Goal: Information Seeking & Learning: Learn about a topic

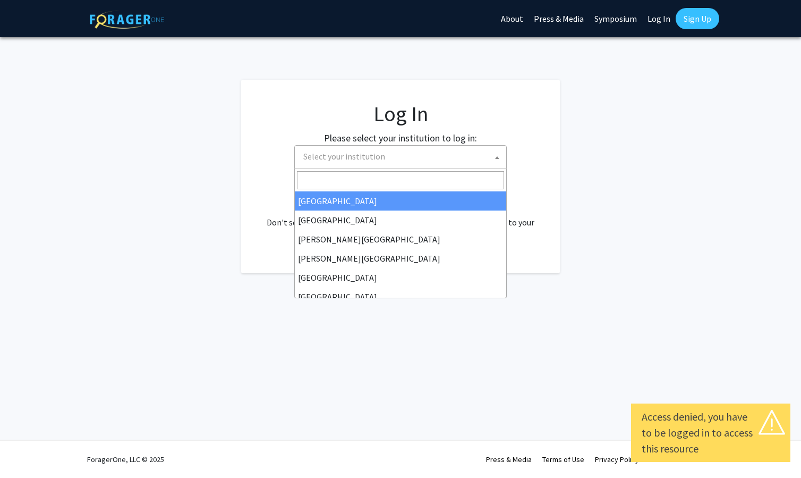
select select
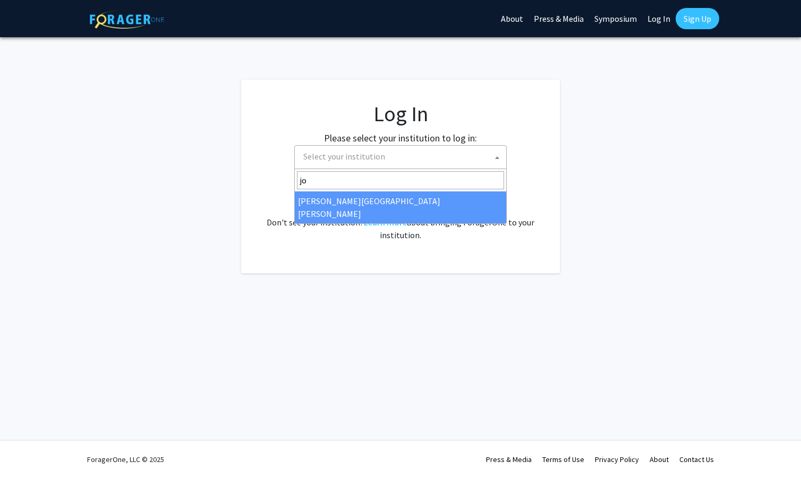
type input "jo"
select select "1"
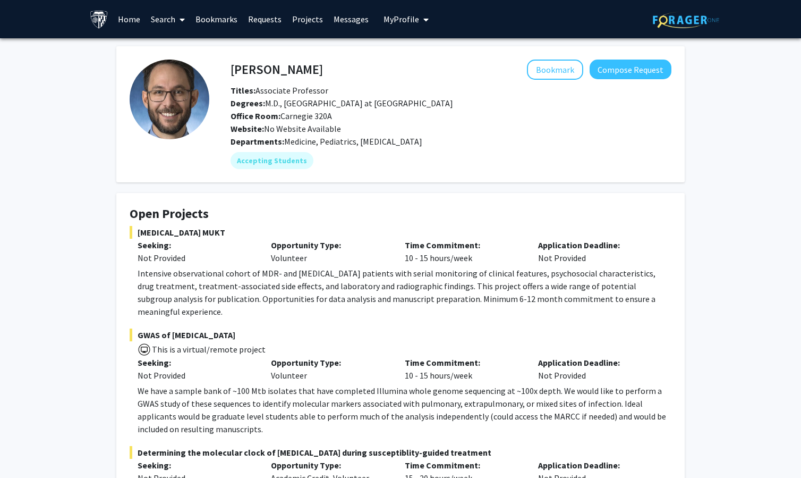
click at [184, 344] on span "This is a virtual/remote project" at bounding box center [208, 349] width 115 height 11
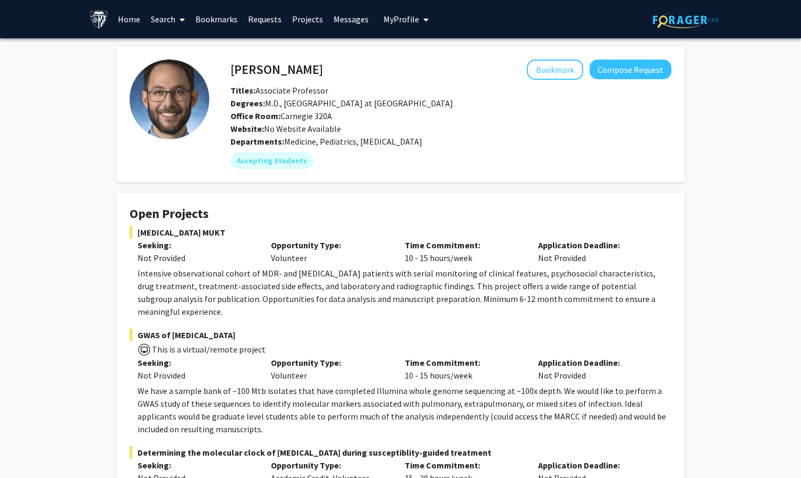
click at [213, 344] on span "This is a virtual/remote project" at bounding box center [208, 349] width 115 height 11
click at [194, 384] on p "We have a sample bank of ~100 Mtb isolates that have completed Illumina whole g…" at bounding box center [405, 409] width 534 height 51
click at [166, 272] on p "Intensive observational cohort of MDR- and XDR-TB patients with serial monitori…" at bounding box center [405, 292] width 534 height 51
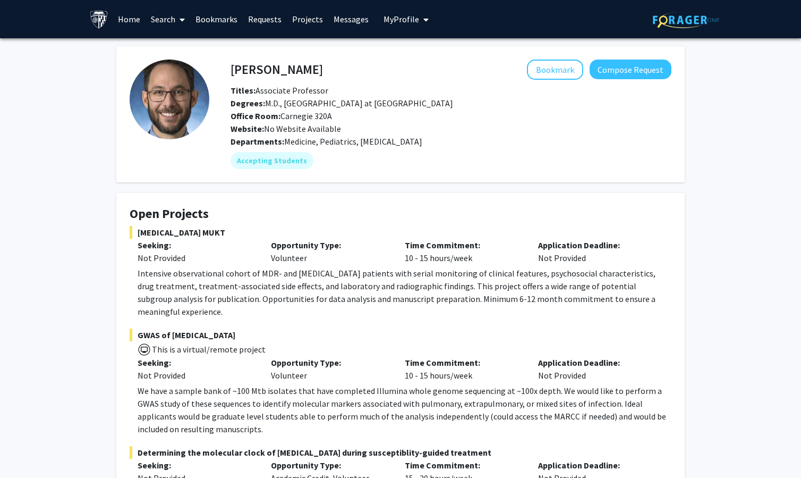
click at [164, 344] on span "This is a virtual/remote project" at bounding box center [208, 349] width 115 height 11
click at [431, 285] on p "Intensive observational cohort of MDR- and XDR-TB patients with serial monitori…" at bounding box center [405, 292] width 534 height 51
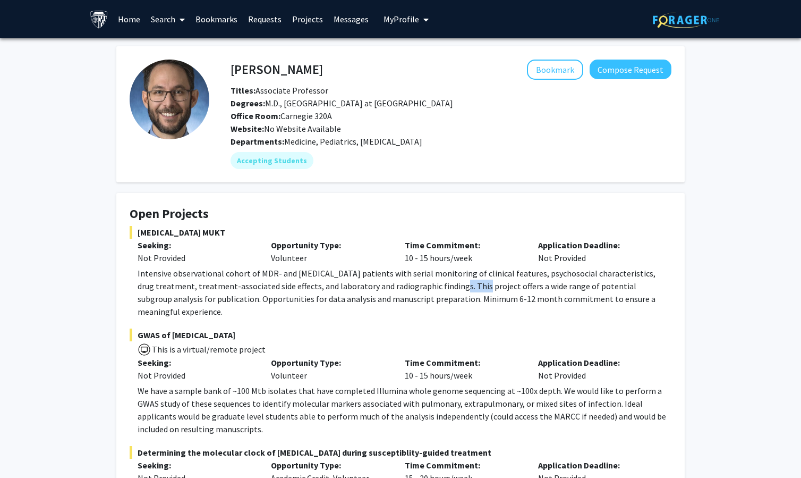
click at [431, 285] on p "Intensive observational cohort of MDR- and XDR-TB patients with serial monitori…" at bounding box center [405, 292] width 534 height 51
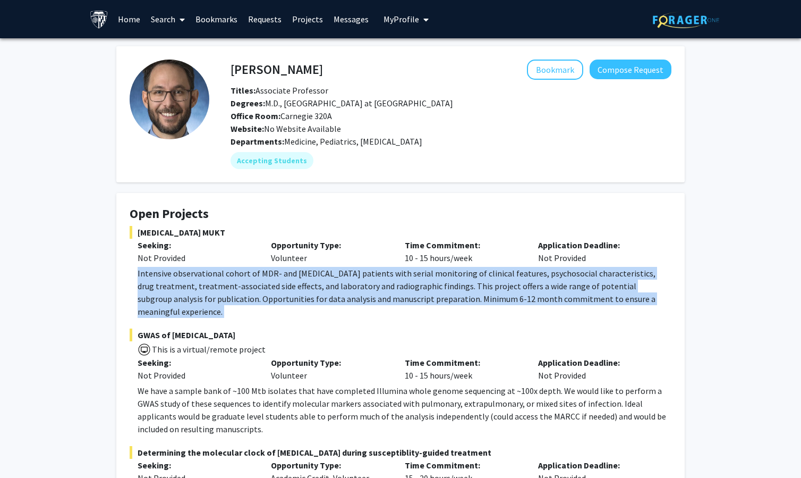
click at [431, 285] on p "Intensive observational cohort of MDR- and XDR-TB patients with serial monitori…" at bounding box center [405, 292] width 534 height 51
click at [439, 285] on p "Intensive observational cohort of MDR- and XDR-TB patients with serial monitori…" at bounding box center [405, 292] width 534 height 51
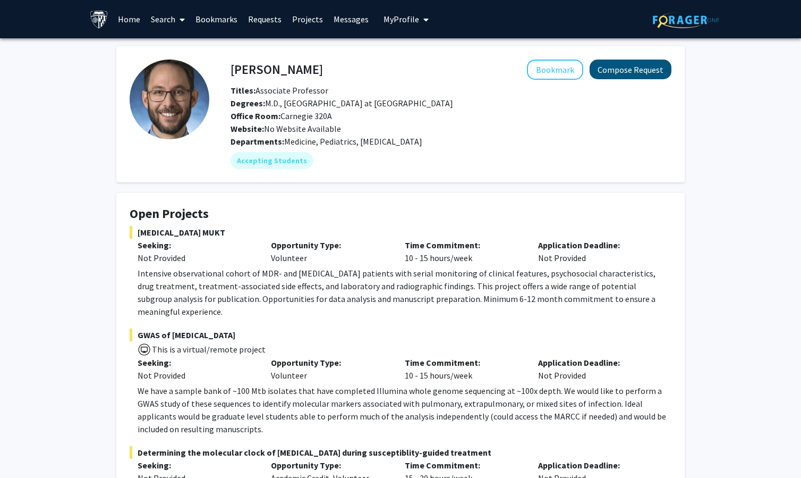
click at [622, 79] on button "Compose Request" at bounding box center [631, 70] width 82 height 20
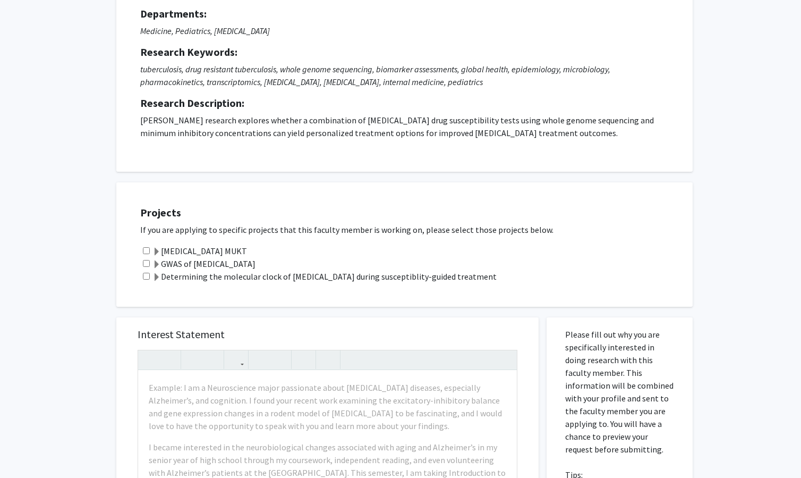
scroll to position [55, 0]
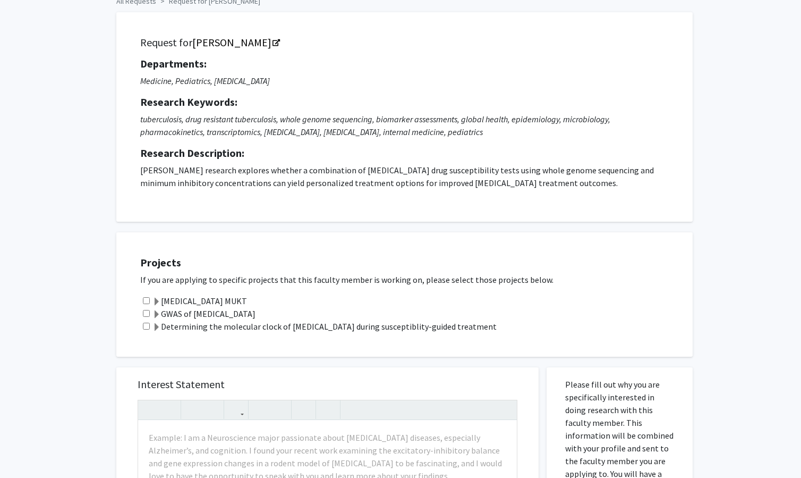
click at [146, 304] on input "checkbox" at bounding box center [146, 300] width 7 height 7
checkbox input "true"
click at [146, 311] on div "GWAS of Mycobacterium tuberculosis" at bounding box center [411, 313] width 542 height 13
click at [146, 325] on div "Determining the molecular clock of MDR-TB during susceptiblity-guided treatment" at bounding box center [411, 326] width 542 height 13
click at [146, 326] on input "checkbox" at bounding box center [146, 326] width 7 height 7
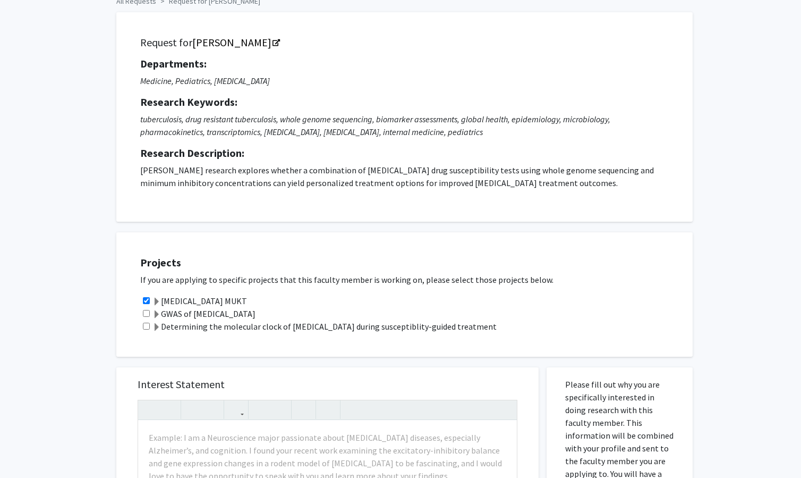
checkbox input "true"
click at [146, 315] on input "checkbox" at bounding box center [146, 313] width 7 height 7
checkbox input "false"
click at [156, 314] on span at bounding box center [157, 314] width 9 height 9
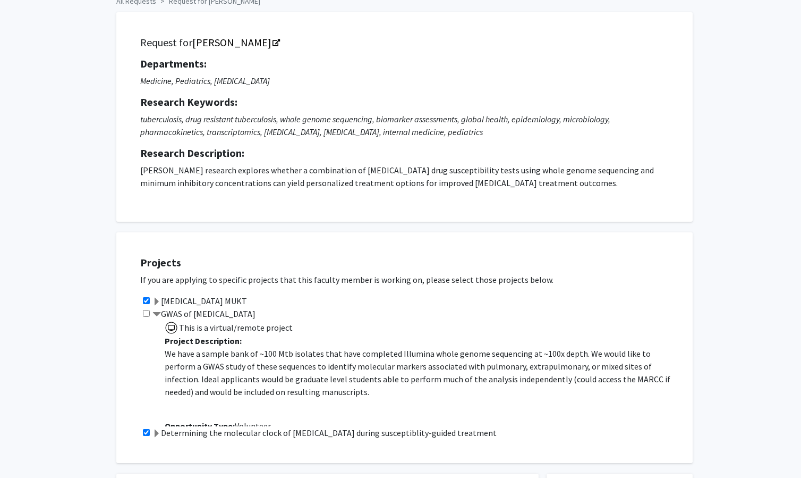
click at [155, 433] on span at bounding box center [157, 433] width 9 height 9
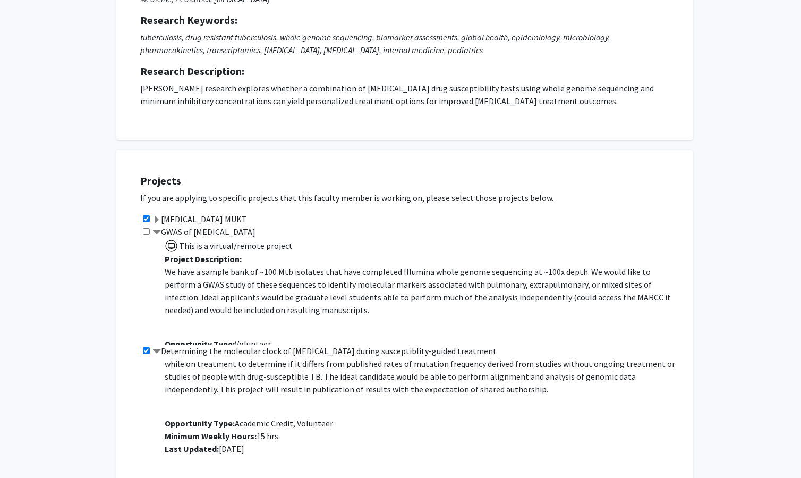
scroll to position [137, 0]
click at [143, 351] on input "checkbox" at bounding box center [146, 349] width 7 height 7
checkbox input "false"
click at [155, 354] on span at bounding box center [157, 351] width 9 height 9
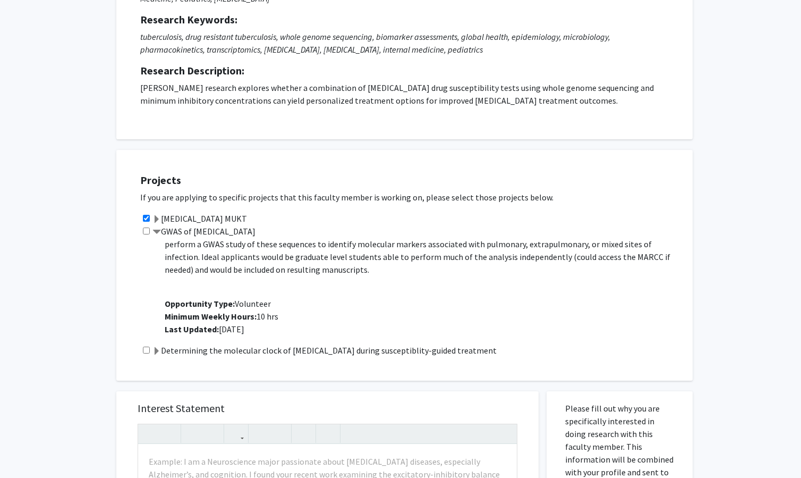
scroll to position [40, 0]
click at [158, 218] on span at bounding box center [157, 219] width 9 height 9
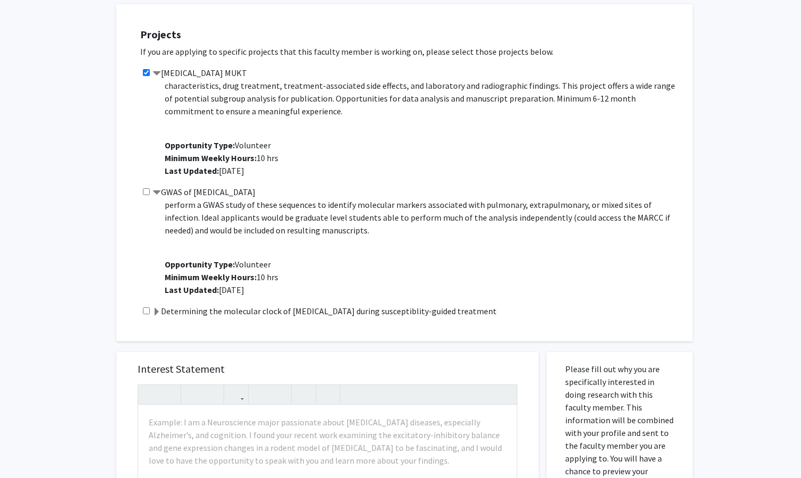
scroll to position [26, 0]
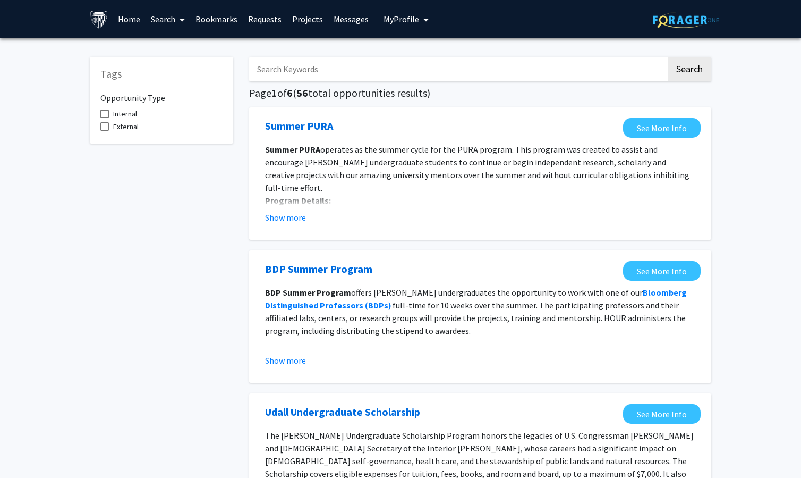
click at [383, 75] on input "Search Keywords" at bounding box center [457, 69] width 417 height 24
type input "[GEOGRAPHIC_DATA]"
click at [689, 71] on button "Search" at bounding box center [690, 69] width 44 height 24
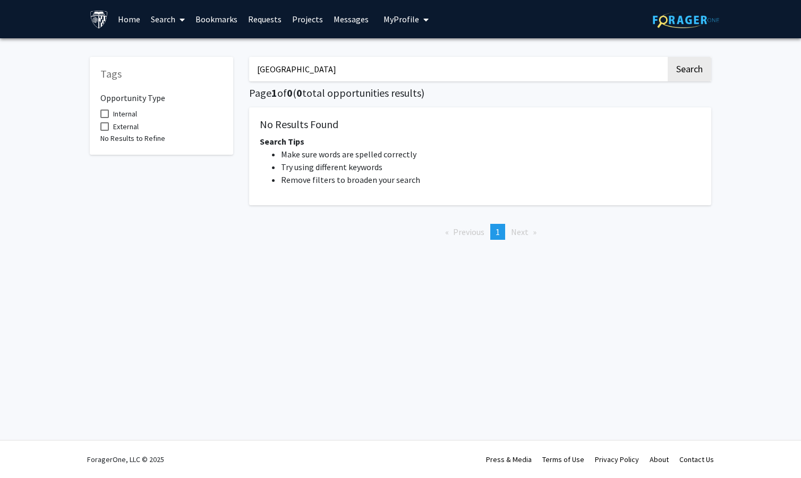
click at [298, 73] on input "[GEOGRAPHIC_DATA]" at bounding box center [457, 69] width 417 height 24
click at [689, 71] on button "Search" at bounding box center [690, 69] width 44 height 24
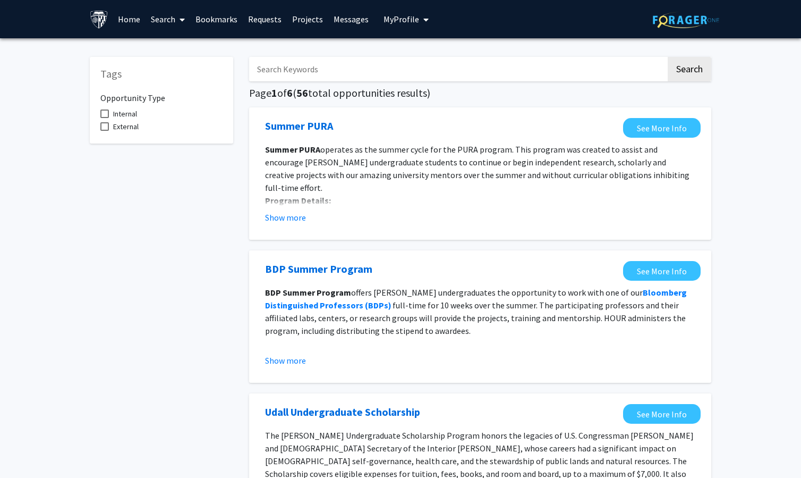
click at [323, 72] on input "Search Keywords" at bounding box center [457, 69] width 417 height 24
type input "virtual"
click at [689, 71] on button "Search" at bounding box center [690, 69] width 44 height 24
